Goal: Task Accomplishment & Management: Manage account settings

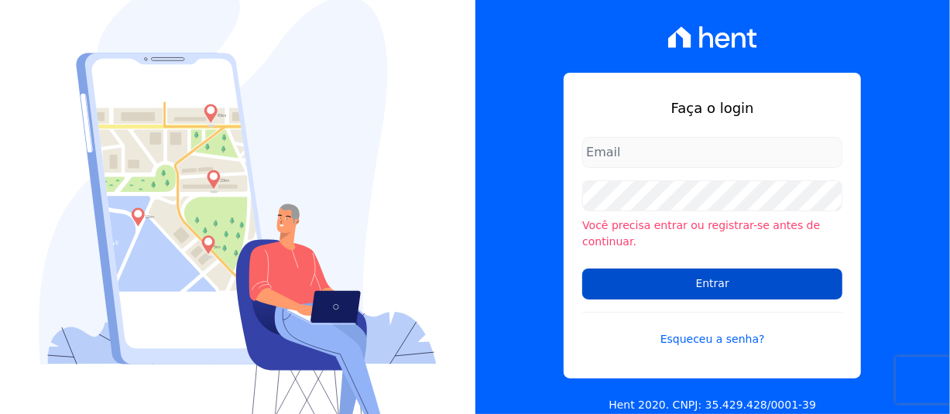
type input "[PERSON_NAME][EMAIL_ADDRESS][PERSON_NAME][DOMAIN_NAME]"
click at [720, 269] on input "Entrar" at bounding box center [712, 284] width 260 height 31
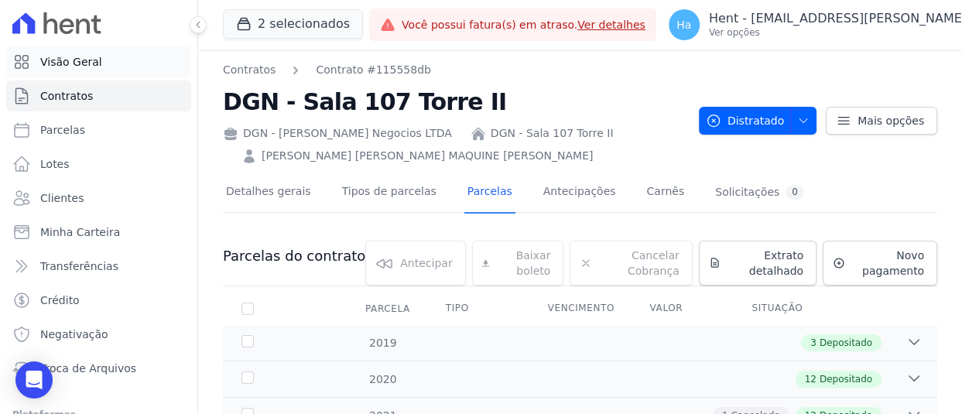
click at [77, 67] on span "Visão Geral" at bounding box center [71, 61] width 62 height 15
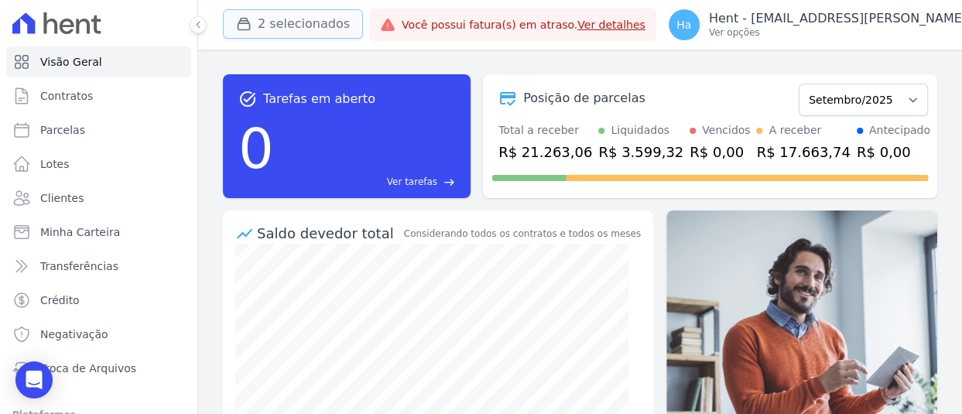
click at [295, 15] on button "2 selecionados" at bounding box center [293, 23] width 140 height 29
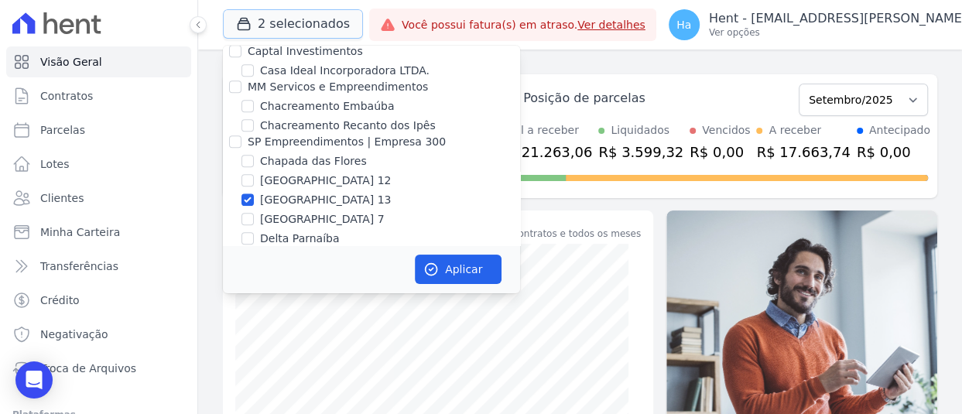
scroll to position [4083, 0]
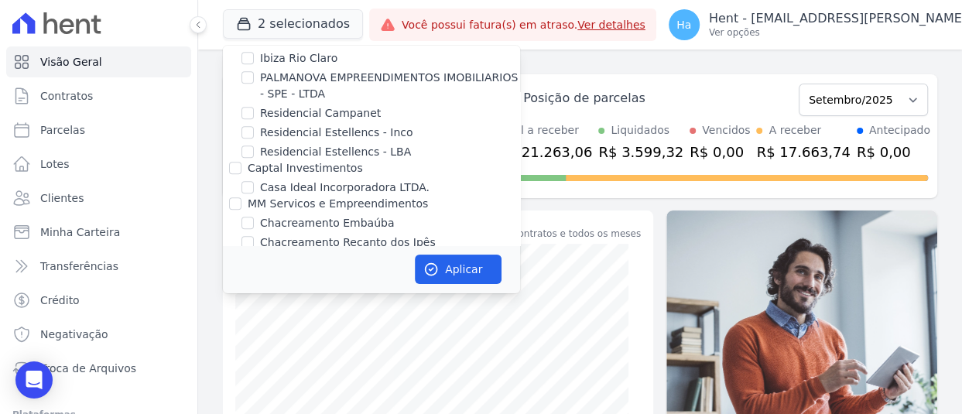
click at [248, 310] on input "[GEOGRAPHIC_DATA] 13" at bounding box center [248, 316] width 12 height 12
checkbox input "false"
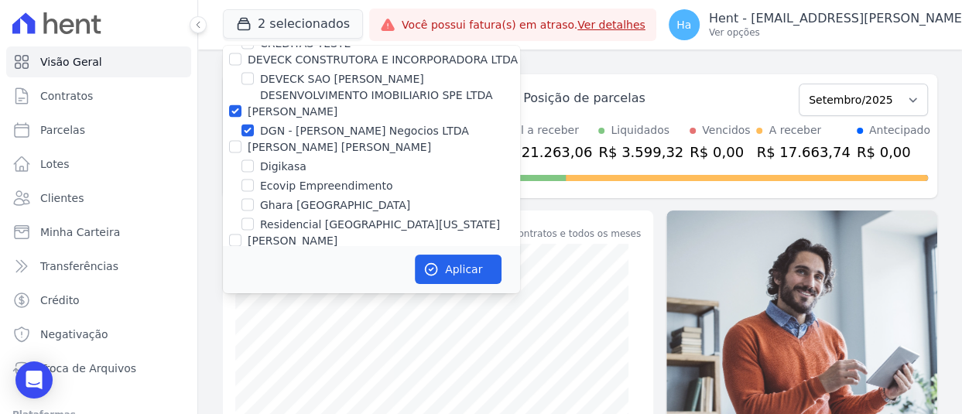
scroll to position [5131, 0]
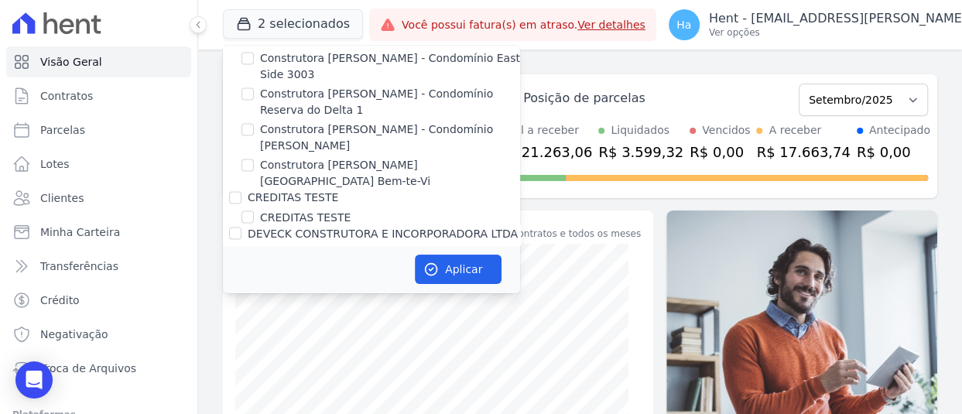
click at [236, 279] on input "[PERSON_NAME]" at bounding box center [235, 285] width 12 height 12
checkbox input "false"
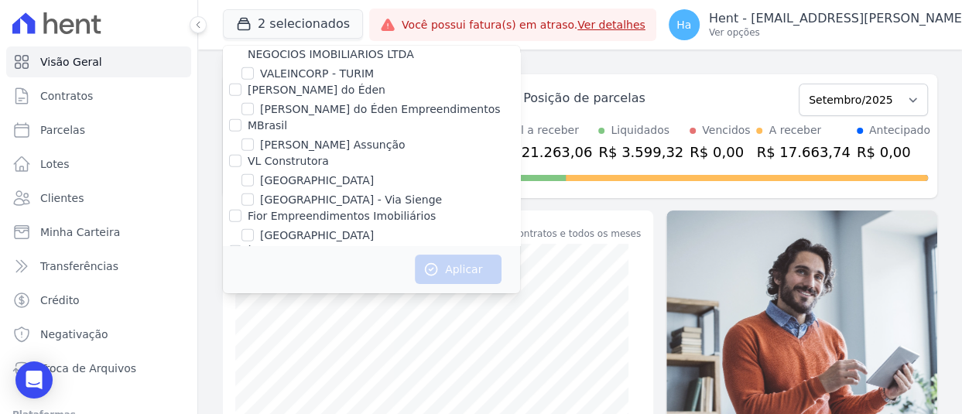
scroll to position [5024, 0]
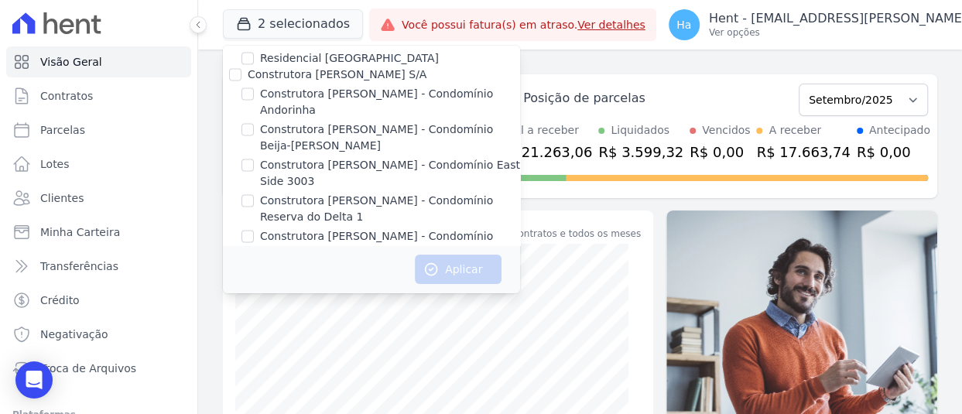
click at [236, 332] on div at bounding box center [235, 339] width 12 height 15
click at [235, 334] on input "DEVECK CONSTRUTORA E INCORPORADORA LTDA" at bounding box center [235, 340] width 12 height 12
checkbox input "true"
click at [454, 273] on button "Aplicar" at bounding box center [458, 269] width 87 height 29
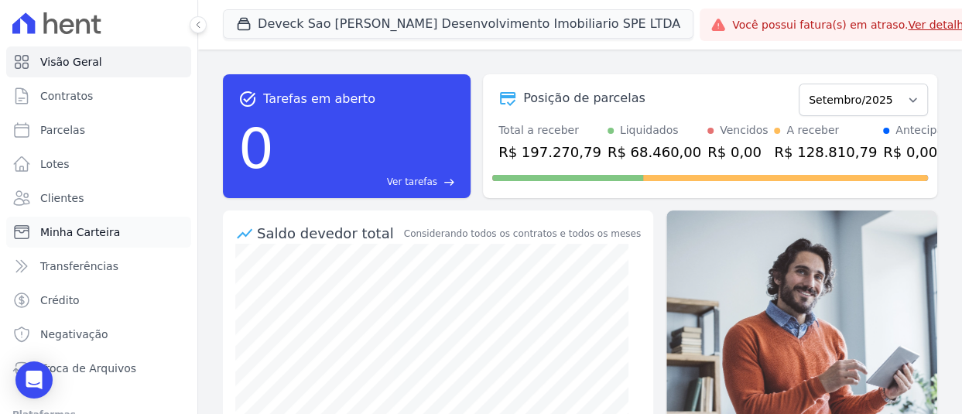
click at [105, 234] on span "Minha Carteira" at bounding box center [80, 232] width 80 height 15
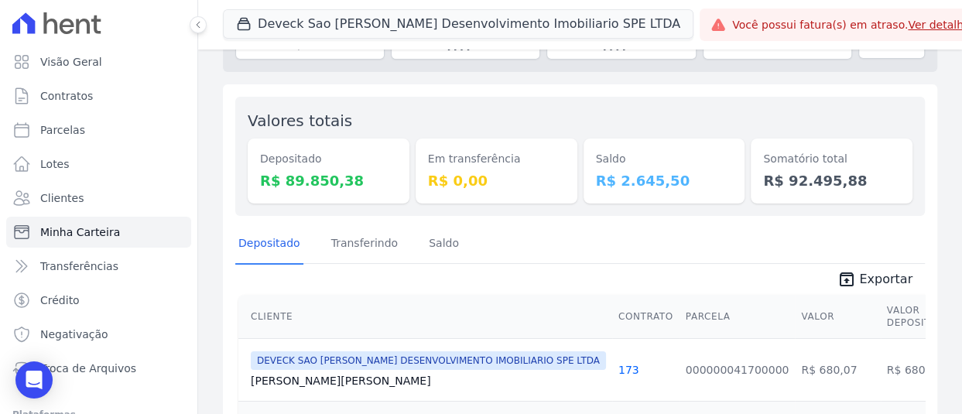
scroll to position [43, 0]
